Goal: Information Seeking & Learning: Learn about a topic

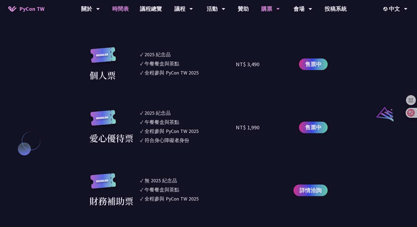
click at [122, 12] on link "時間表" at bounding box center [121, 9] width 28 height 18
click at [141, 12] on link "議程總覽" at bounding box center [150, 9] width 33 height 18
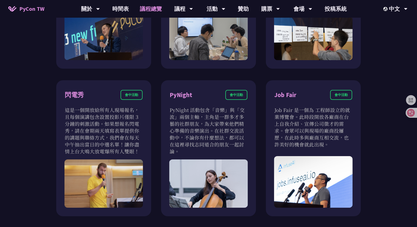
scroll to position [456, 0]
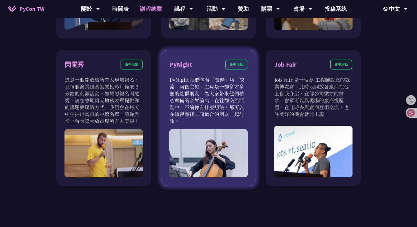
click at [197, 76] on p "PyNight 活動包含「音樂」與「交流」兩個主軸，主角是一群多才多藝的社群朋友，為大家帶來他們精心準備的音樂演出。在社群交流活動中，不論你有什麼想法，都可以…" at bounding box center [209, 100] width 78 height 48
click at [240, 63] on div "會中活動" at bounding box center [236, 65] width 22 height 10
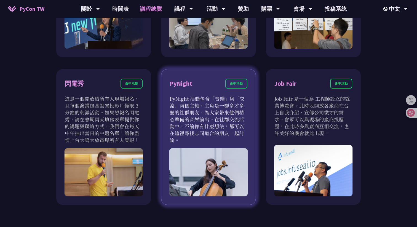
scroll to position [410, 0]
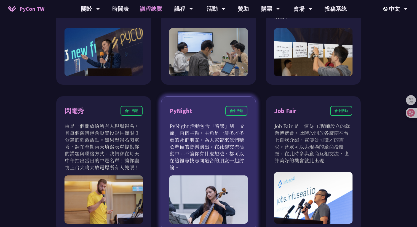
click at [183, 111] on div "PyNight" at bounding box center [181, 111] width 23 height 10
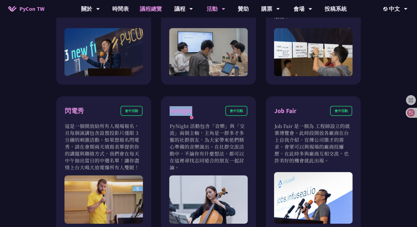
copy div "PyNight"
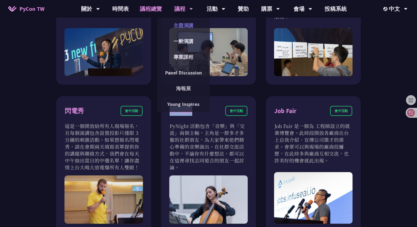
click at [182, 25] on link "主題演講" at bounding box center [183, 25] width 53 height 13
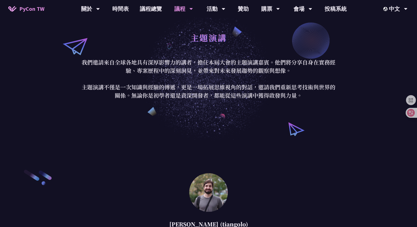
scroll to position [1, 0]
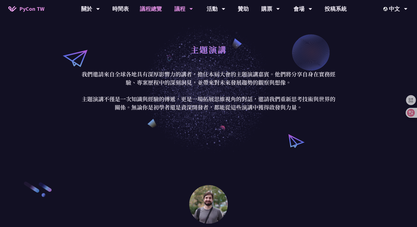
click at [144, 8] on link "議程總覽" at bounding box center [150, 9] width 33 height 18
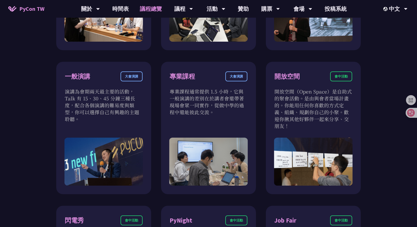
scroll to position [314, 0]
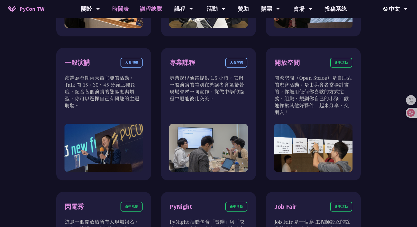
click at [124, 12] on link "時間表" at bounding box center [121, 9] width 28 height 18
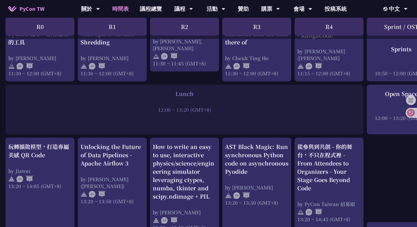
scroll to position [474, 0]
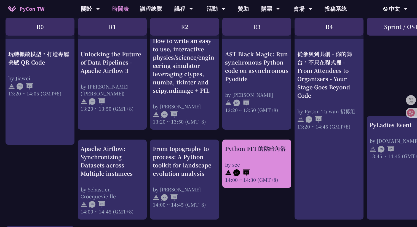
click at [261, 155] on div "Python FFI 的陰暗角落 by scc 14:00 ~ 14:30 (GMT+8)" at bounding box center [256, 163] width 63 height 39
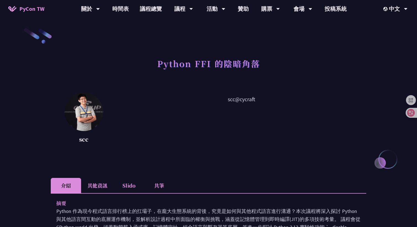
click at [93, 187] on li "其他資訊" at bounding box center [97, 185] width 33 height 15
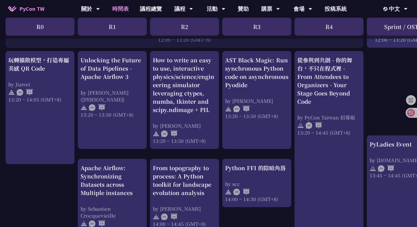
scroll to position [463, 0]
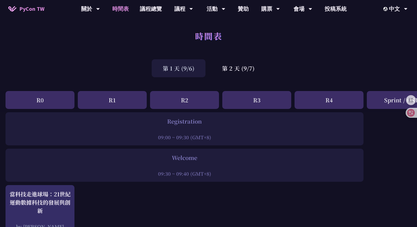
click at [229, 78] on div "第 1 天 (9/6) 第 2 天 (9/7)" at bounding box center [208, 68] width 417 height 23
click at [239, 72] on div "第 2 天 (9/7)" at bounding box center [238, 68] width 55 height 18
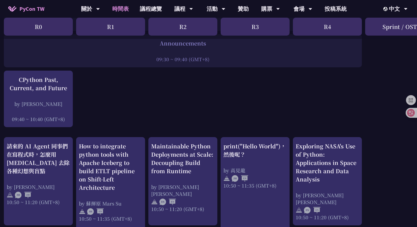
scroll to position [0, 2]
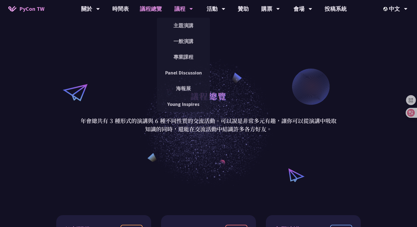
click at [174, 10] on div "議程" at bounding box center [183, 9] width 19 height 18
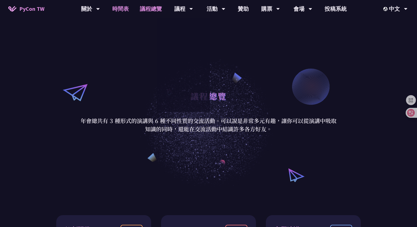
click at [109, 12] on link "時間表" at bounding box center [121, 9] width 28 height 18
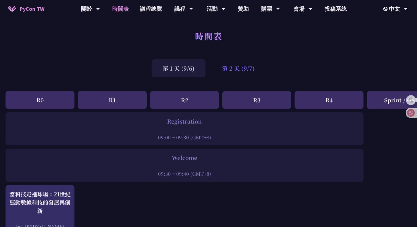
click at [250, 65] on div "第 2 天 (9/7)" at bounding box center [238, 68] width 55 height 18
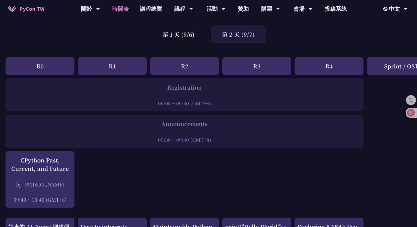
scroll to position [74, 0]
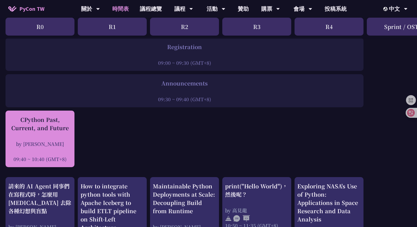
click at [64, 130] on div "CPython Past, Current, and Future" at bounding box center [39, 124] width 63 height 17
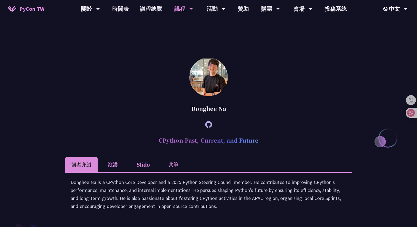
scroll to position [697, 0]
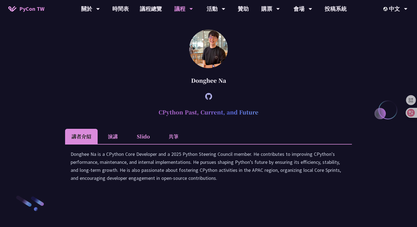
click at [224, 68] on img at bounding box center [208, 49] width 39 height 39
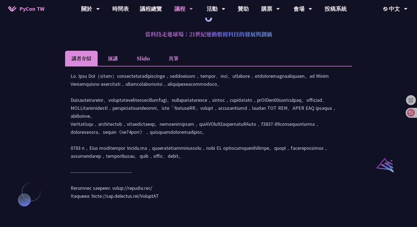
scroll to position [476, 0]
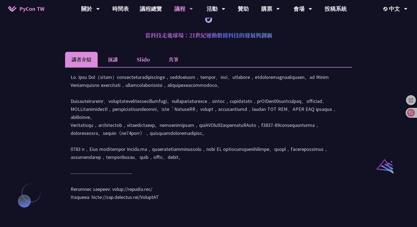
click at [116, 67] on li "演講" at bounding box center [113, 59] width 30 height 15
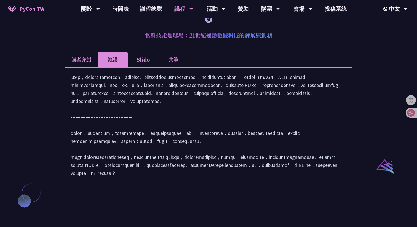
click at [86, 67] on li "講者介紹" at bounding box center [81, 59] width 33 height 15
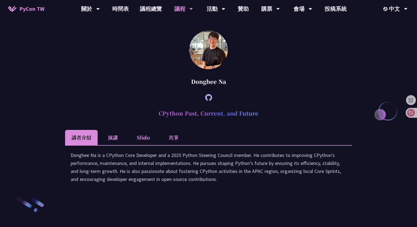
scroll to position [696, 0]
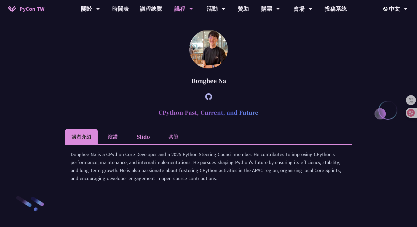
click at [213, 89] on div "Donghee Na" at bounding box center [208, 81] width 287 height 17
copy article "Donghee Na"
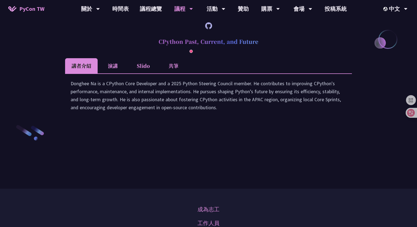
scroll to position [757, 0]
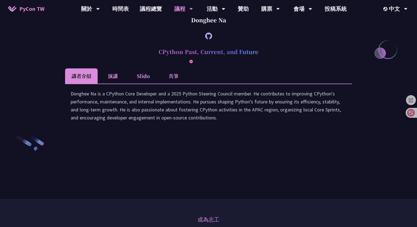
click at [114, 84] on li "演講" at bounding box center [113, 75] width 30 height 15
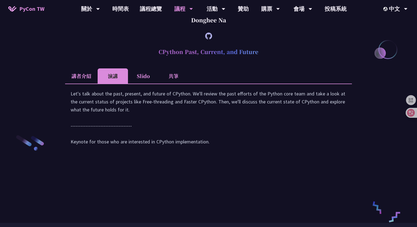
click at [137, 84] on li "Slido" at bounding box center [143, 75] width 30 height 15
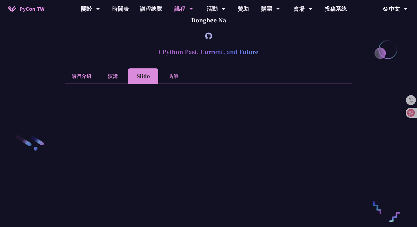
click at [166, 84] on li "共筆" at bounding box center [173, 75] width 30 height 15
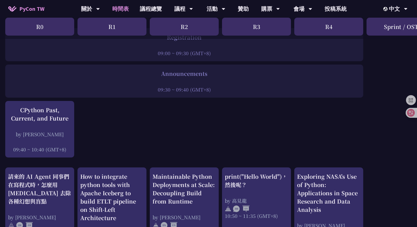
scroll to position [63, 0]
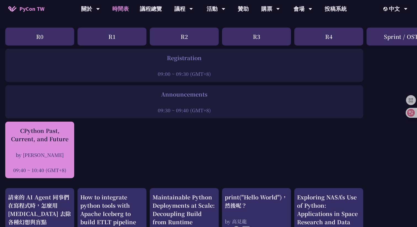
click at [68, 143] on div "CPython Past, Current, and Future by Donghee Na 09:40 ~ 10:40 (GMT+8)" at bounding box center [39, 150] width 63 height 47
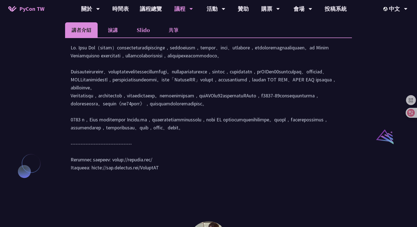
scroll to position [440, 0]
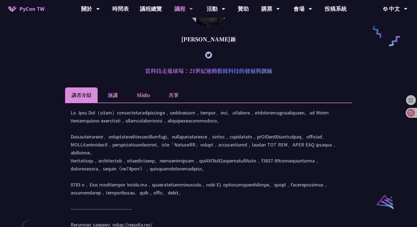
click at [145, 103] on li "Slido" at bounding box center [143, 94] width 30 height 15
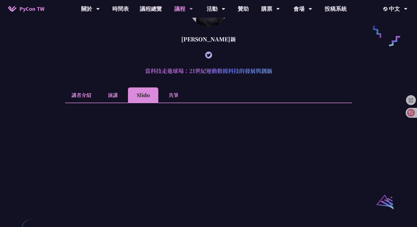
click at [121, 103] on li "演講" at bounding box center [113, 94] width 30 height 15
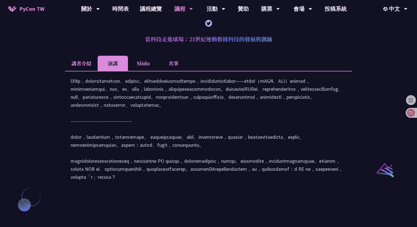
scroll to position [463, 0]
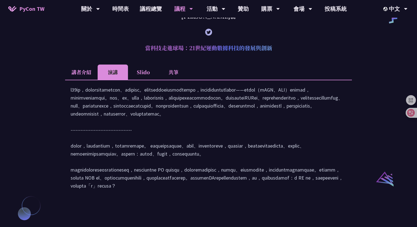
click at [130, 79] on li "Slido" at bounding box center [143, 72] width 30 height 15
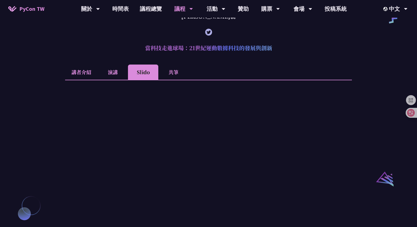
click at [169, 80] on li "共筆" at bounding box center [173, 72] width 30 height 15
click at [89, 80] on li "講者介紹" at bounding box center [81, 72] width 33 height 15
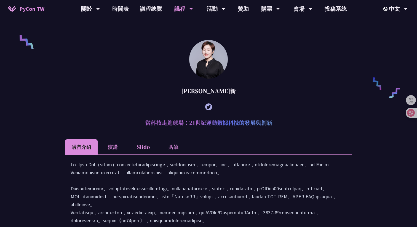
scroll to position [379, 0]
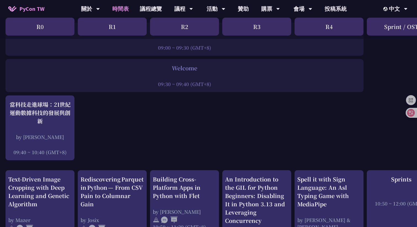
scroll to position [37, 0]
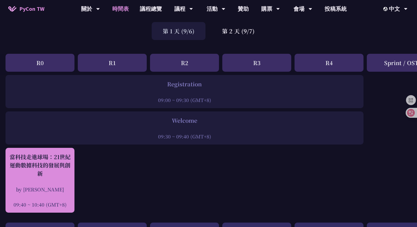
click at [29, 184] on div "當科技走進球場：21世紀運動數據科技的發展與創新 by [PERSON_NAME]新 09:40 ~ 10:40 (GMT+8)" at bounding box center [39, 180] width 63 height 55
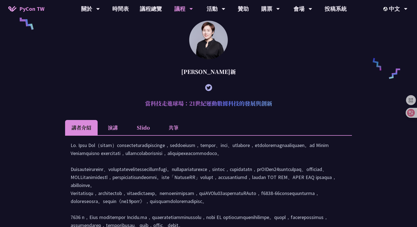
click at [100, 169] on div at bounding box center [209, 207] width 276 height 133
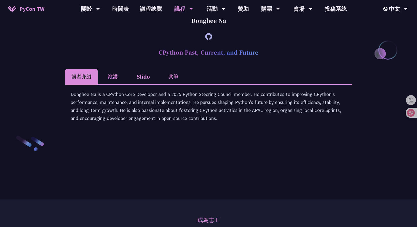
scroll to position [773, 0]
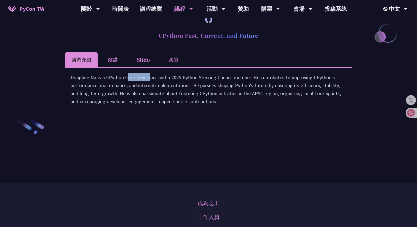
drag, startPoint x: 70, startPoint y: 134, endPoint x: 96, endPoint y: 133, distance: 26.2
click at [96, 116] on div "Donghee Na is a CPython Core Developer and a 2025 Python Steering Council membe…" at bounding box center [208, 91] width 287 height 49
copy div "Donghee Na"
click at [112, 67] on li "演講" at bounding box center [113, 59] width 30 height 15
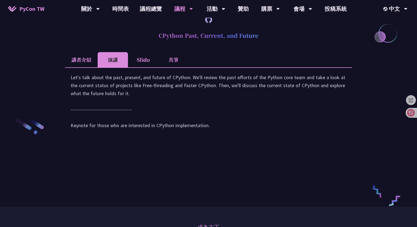
click at [141, 67] on li "Slido" at bounding box center [143, 59] width 30 height 15
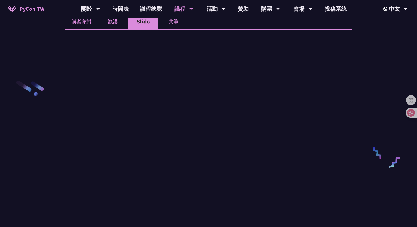
scroll to position [801, 0]
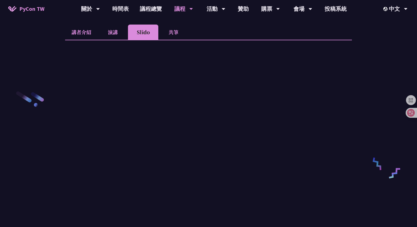
click at [113, 69] on article "Donghee Na CPython Past, Current, and Future 講者介紹 演講 Slido 共筆 Donghee Na is a C…" at bounding box center [208, 99] width 287 height 349
click at [111, 40] on li "演講" at bounding box center [113, 32] width 30 height 15
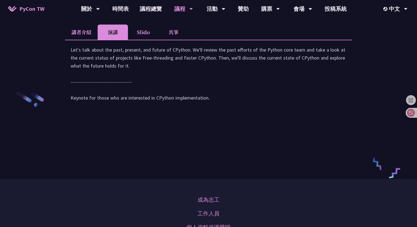
click at [93, 40] on li "講者介紹" at bounding box center [81, 32] width 33 height 15
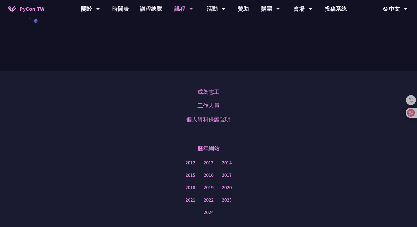
scroll to position [889, 0]
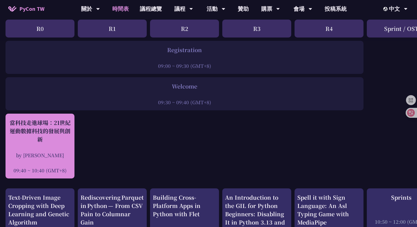
scroll to position [114, 0]
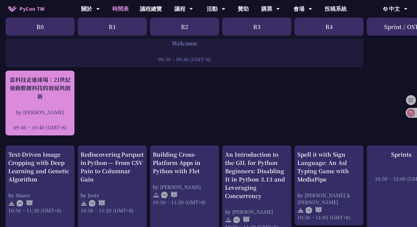
click at [53, 91] on div "當科技走進球場：21世紀運動數據科技的發展與創新" at bounding box center [39, 88] width 63 height 25
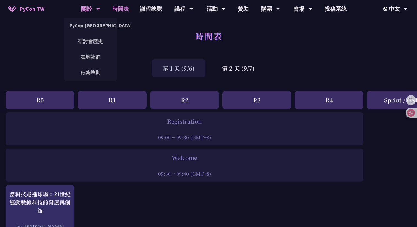
click at [74, 11] on div "關於 PyCon [GEOGRAPHIC_DATA] 研討會歷史 在地社群 行為準則" at bounding box center [90, 9] width 33 height 18
click at [87, 17] on div "關於 PyCon [GEOGRAPHIC_DATA] 研討會歷史 在地社群 行為準則" at bounding box center [90, 9] width 19 height 18
click at [87, 24] on link "PyCon [GEOGRAPHIC_DATA]" at bounding box center [90, 25] width 53 height 13
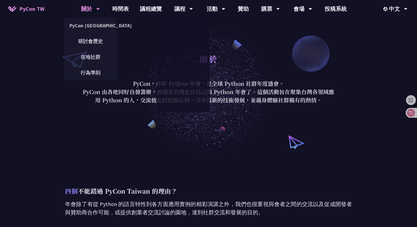
click at [26, 13] on span "PyCon TW" at bounding box center [31, 9] width 25 height 8
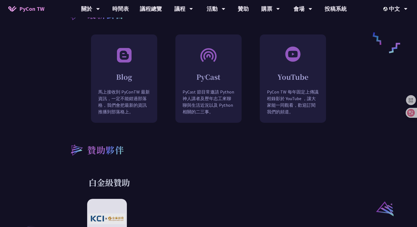
scroll to position [519, 0]
